Goal: Communication & Community: Answer question/provide support

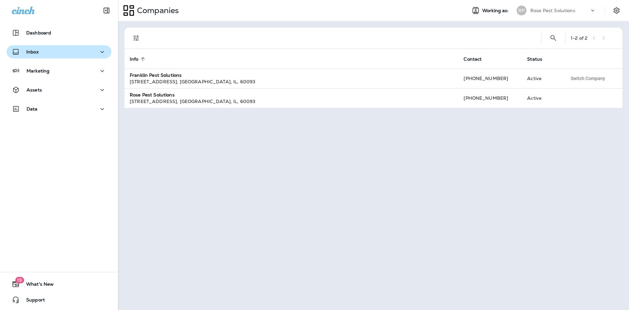
click at [52, 53] on div "Inbox" at bounding box center [59, 52] width 94 height 8
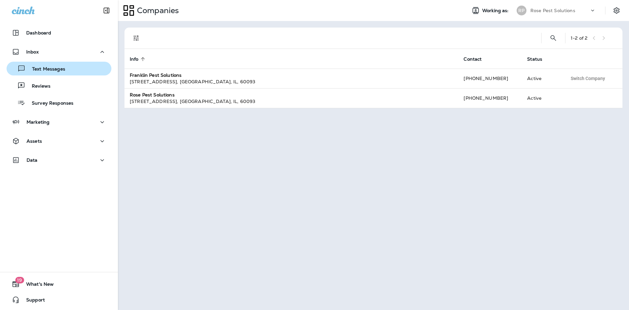
click at [47, 69] on p "Text Messages" at bounding box center [46, 69] width 40 height 6
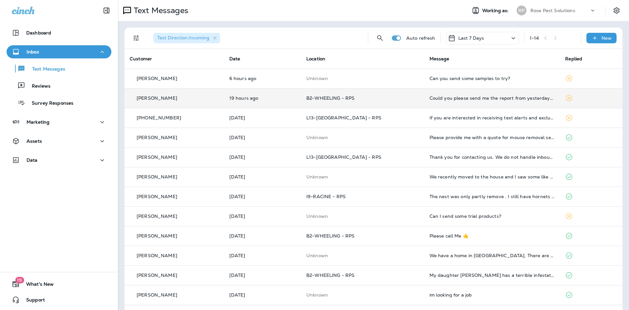
click at [464, 97] on div "Could you please send me the report from yesterdays visit" at bounding box center [492, 97] width 125 height 5
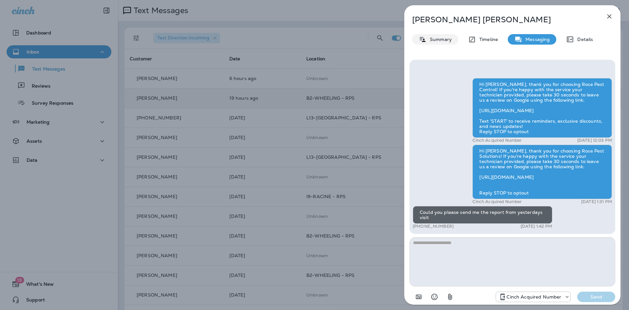
click at [434, 40] on p "Summary" at bounding box center [439, 39] width 25 height 5
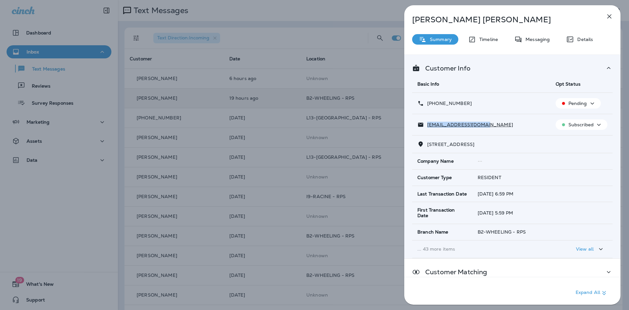
drag, startPoint x: 487, startPoint y: 126, endPoint x: 425, endPoint y: 129, distance: 61.3
click at [425, 129] on td "sharonraber@gmail.com" at bounding box center [481, 124] width 138 height 21
drag, startPoint x: 428, startPoint y: 145, endPoint x: 470, endPoint y: 146, distance: 42.3
click at [471, 146] on span "1341 W Catalpa Ave, , Chicago, IL 60640-1326" at bounding box center [450, 144] width 47 height 6
copy span "1341 W Catalpa Ave"
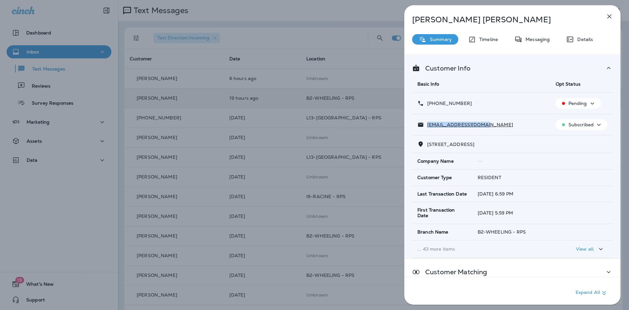
click at [607, 14] on icon "button" at bounding box center [609, 16] width 8 height 8
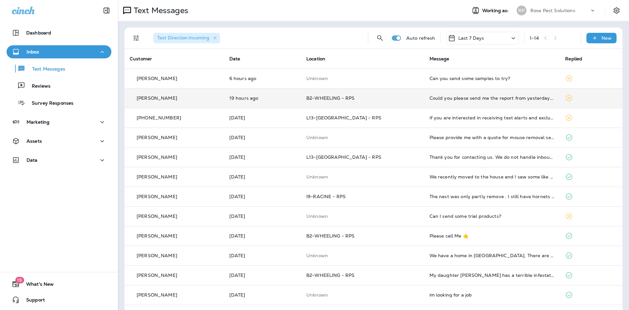
click at [473, 98] on div "Could you please send me the report from yesterdays visit" at bounding box center [492, 97] width 125 height 5
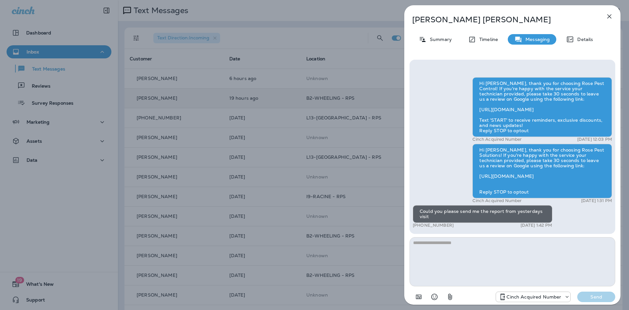
drag, startPoint x: 439, startPoint y: 262, endPoint x: 520, endPoint y: 290, distance: 85.6
click at [440, 262] on textarea at bounding box center [513, 261] width 206 height 49
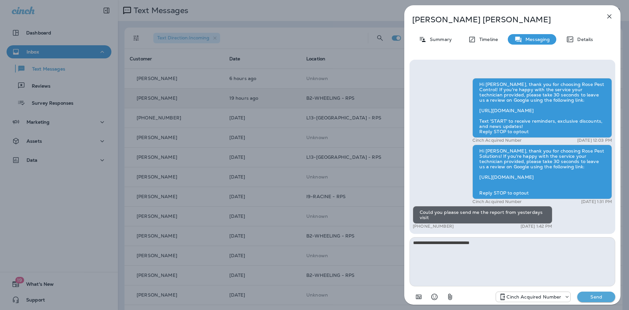
type textarea "**********"
click at [599, 296] on p "Send" at bounding box center [597, 297] width 28 height 6
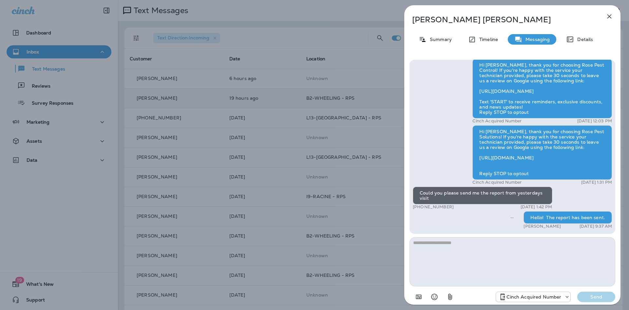
click at [611, 17] on icon "button" at bounding box center [609, 16] width 8 height 8
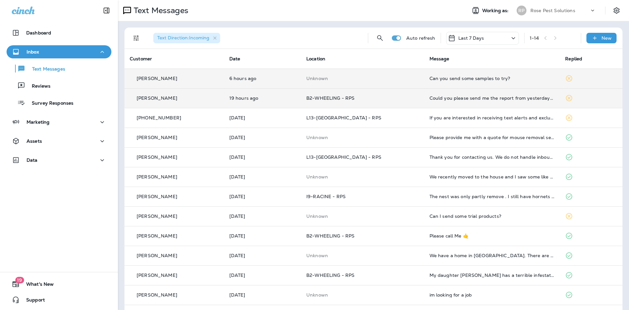
click at [440, 78] on div "Can you send some samples to try?" at bounding box center [492, 78] width 125 height 5
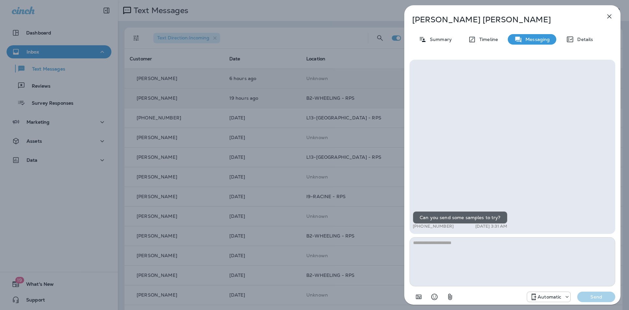
click at [470, 240] on textarea at bounding box center [513, 261] width 206 height 49
type textarea "**********"
click at [592, 293] on button "Send" at bounding box center [596, 296] width 38 height 10
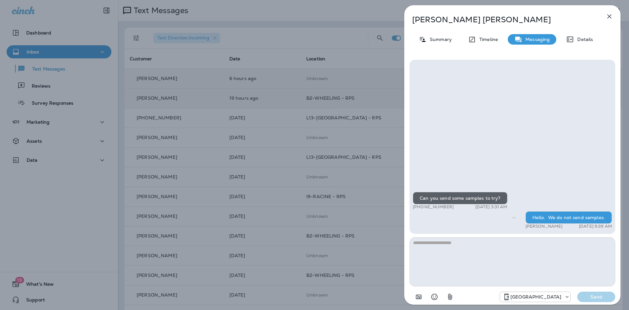
click at [610, 15] on icon "button" at bounding box center [609, 16] width 8 height 8
